Goal: Task Accomplishment & Management: Manage account settings

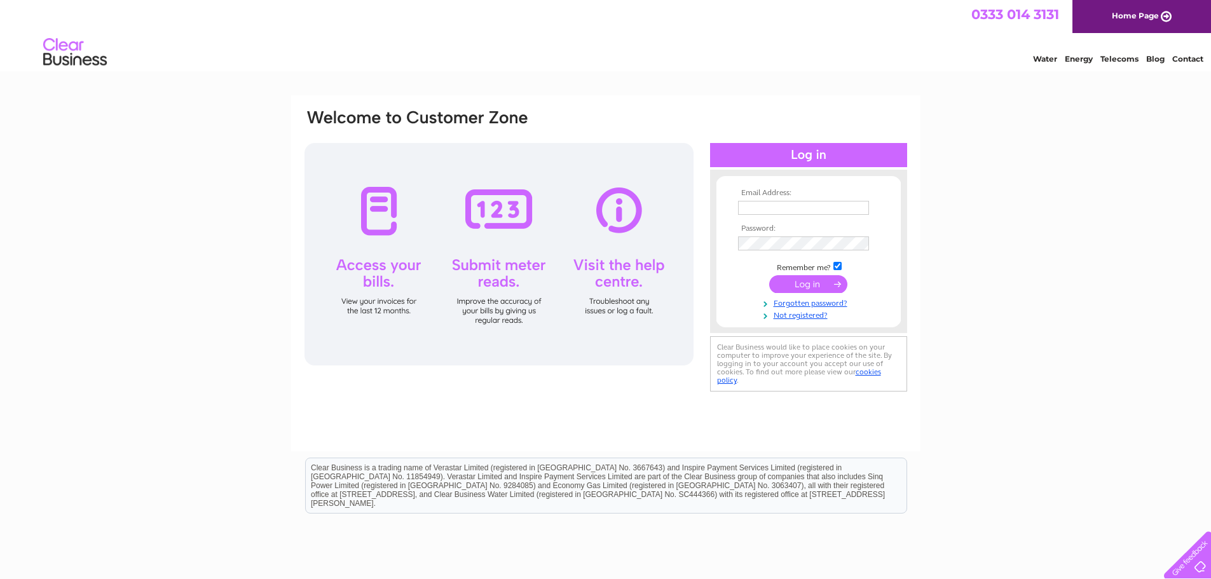
type input "[EMAIL_ADDRESS][DOMAIN_NAME]"
click at [821, 285] on input "submit" at bounding box center [808, 284] width 78 height 18
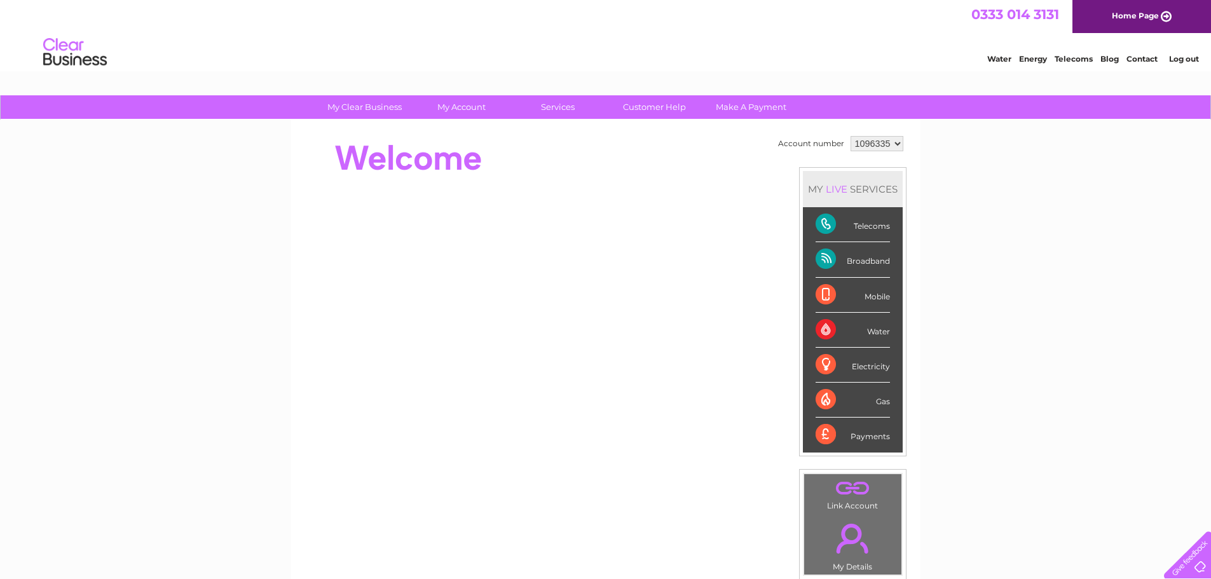
click at [805, 144] on td "Account number" at bounding box center [811, 144] width 72 height 22
click at [805, 150] on td "Account number" at bounding box center [811, 144] width 72 height 22
click at [804, 146] on td "Account number" at bounding box center [811, 144] width 72 height 22
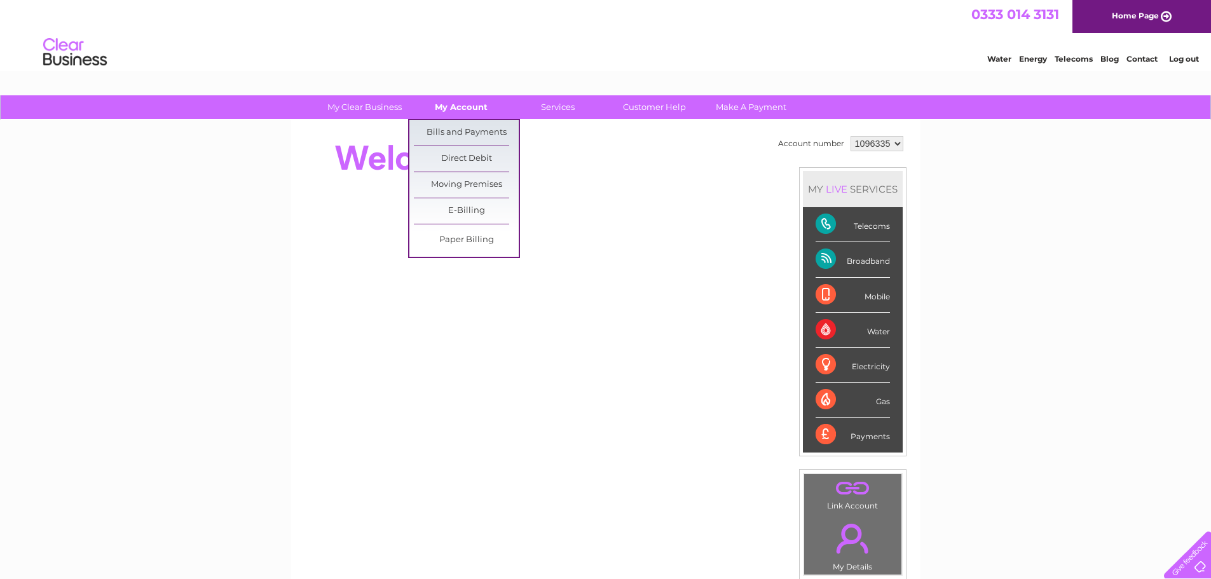
click at [467, 111] on link "My Account" at bounding box center [461, 107] width 105 height 24
click at [463, 125] on link "Bills and Payments" at bounding box center [466, 132] width 105 height 25
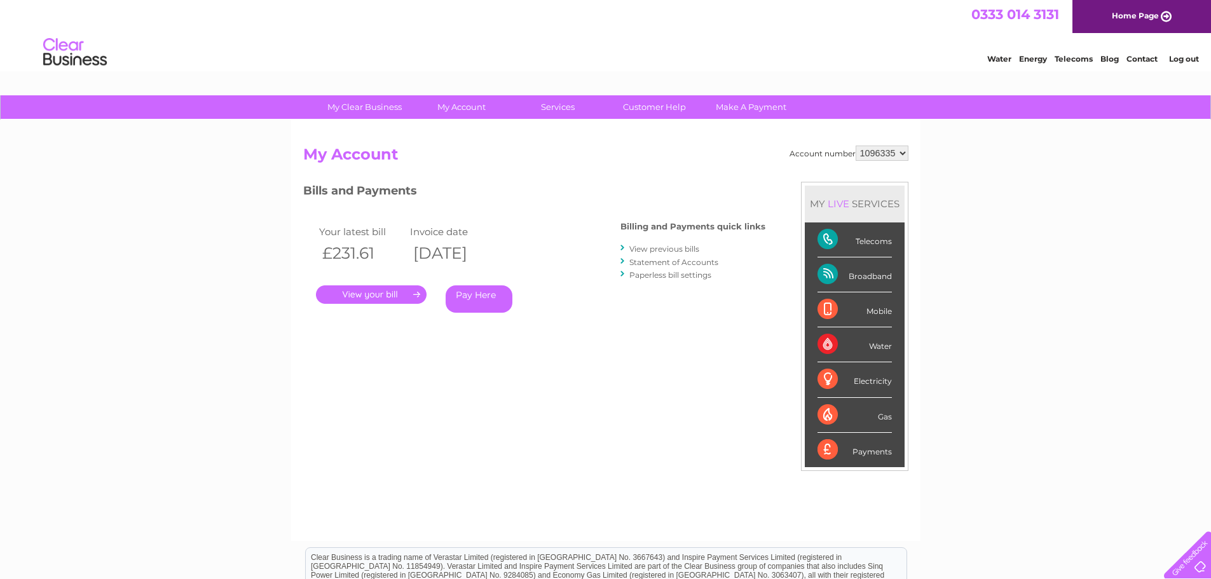
click at [381, 296] on link "." at bounding box center [371, 294] width 111 height 18
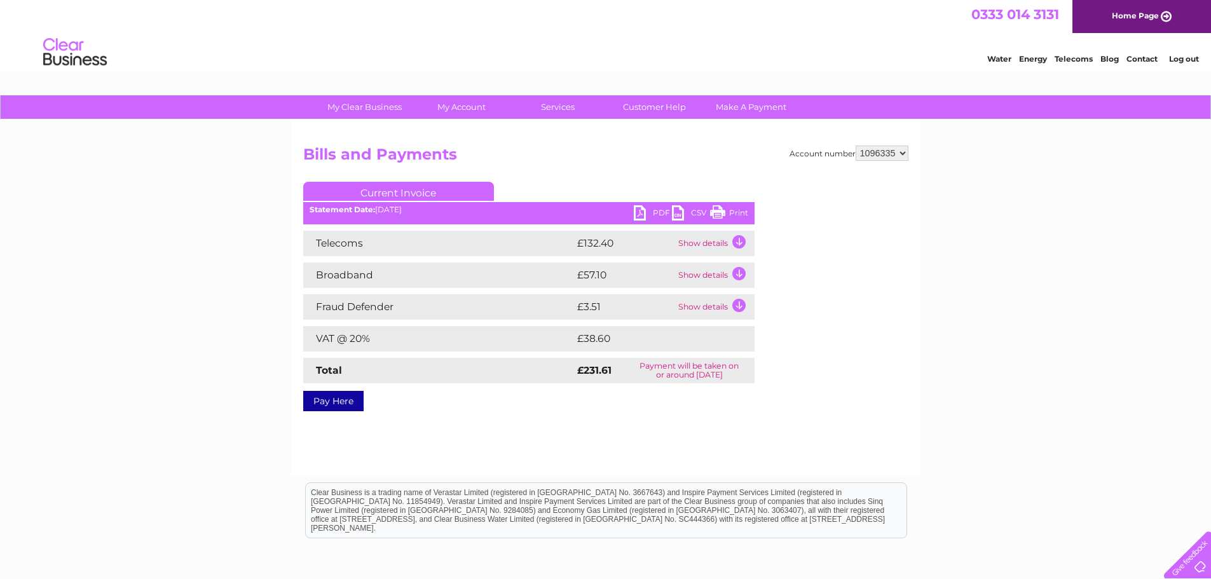
click at [725, 210] on link "Print" at bounding box center [729, 214] width 38 height 18
click at [1174, 61] on link "Log out" at bounding box center [1184, 59] width 30 height 10
